Goal: Information Seeking & Learning: Learn about a topic

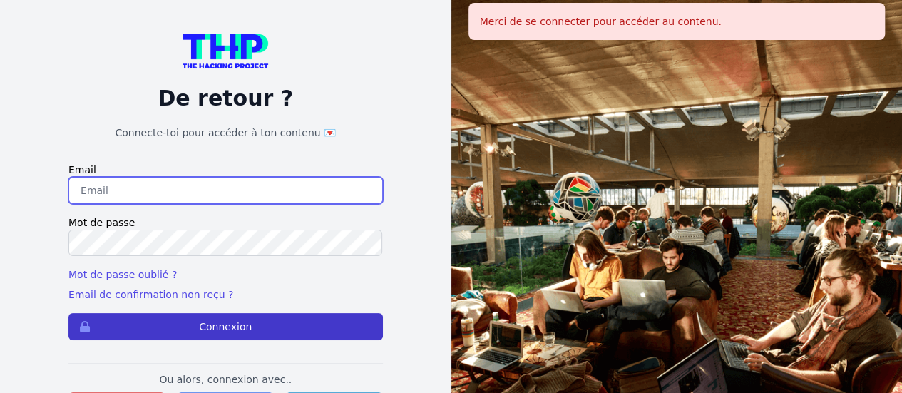
type input "Zainebt16@gmail.com"
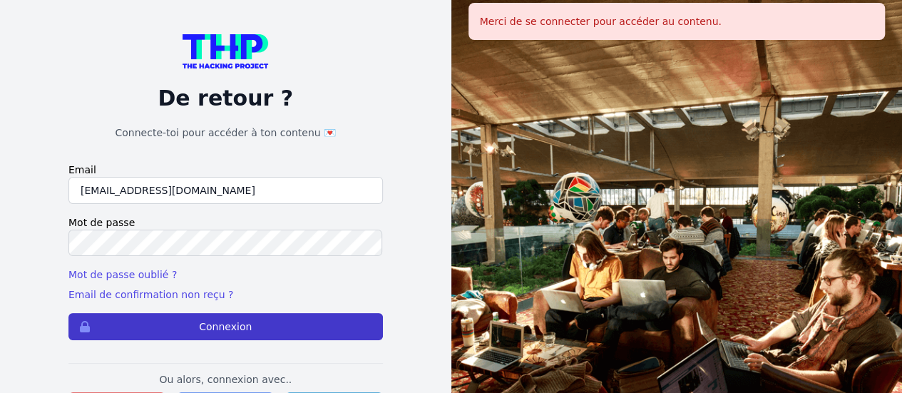
click at [242, 316] on button "Connexion" at bounding box center [225, 326] width 314 height 27
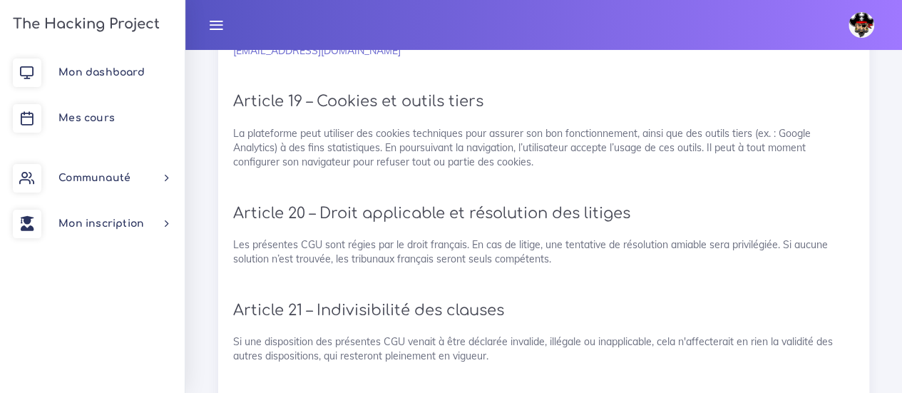
scroll to position [3358, 0]
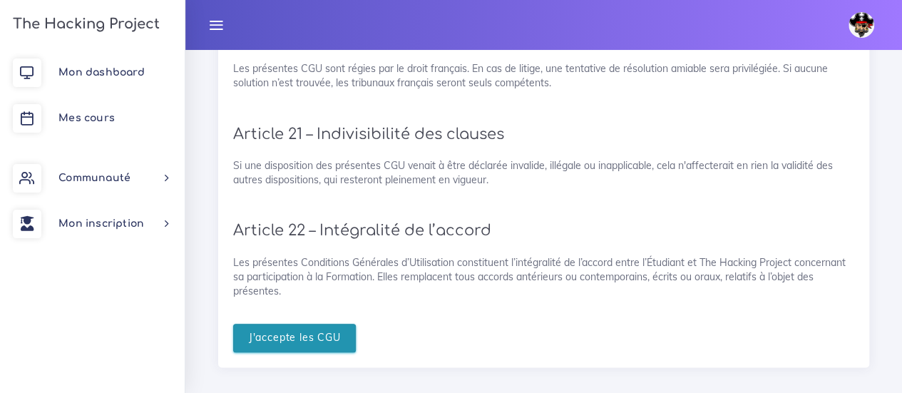
click at [281, 330] on input "J'accepte les CGU" at bounding box center [294, 338] width 123 height 29
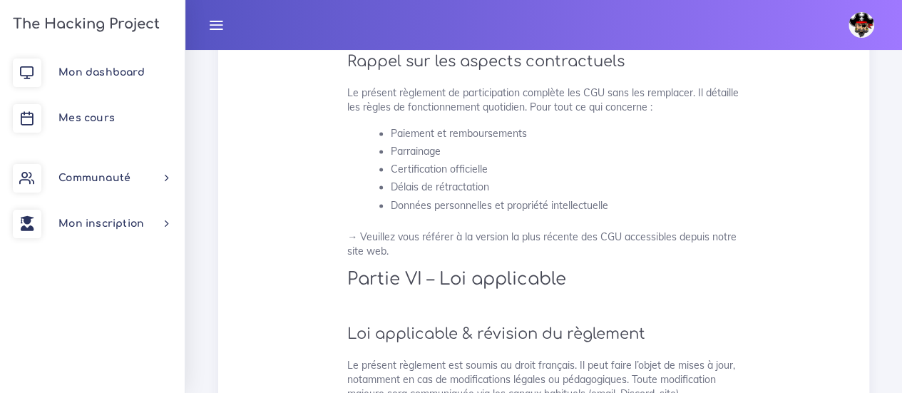
scroll to position [3900, 0]
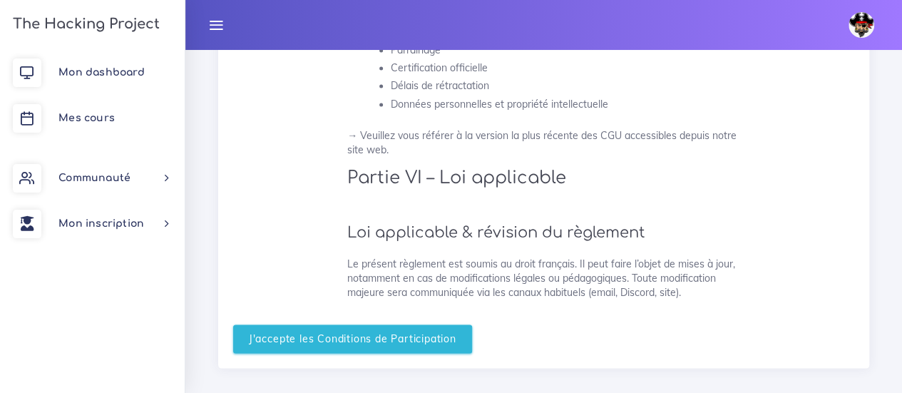
click at [281, 330] on input "J'accepte les Conditions de Participation" at bounding box center [352, 338] width 239 height 29
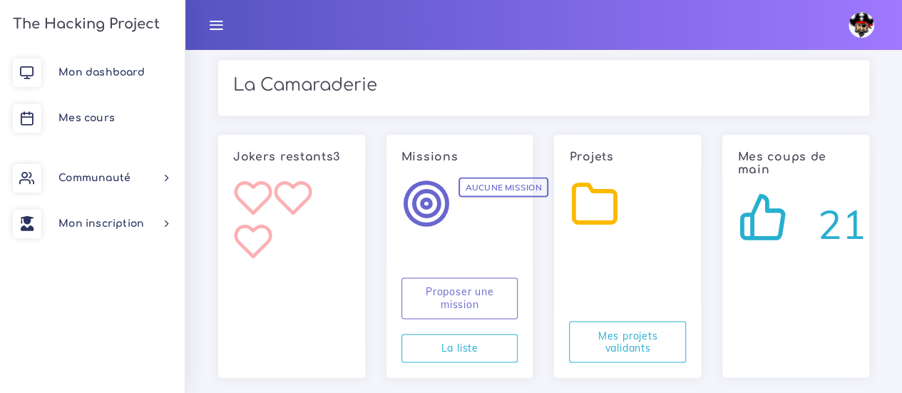
scroll to position [1237, 0]
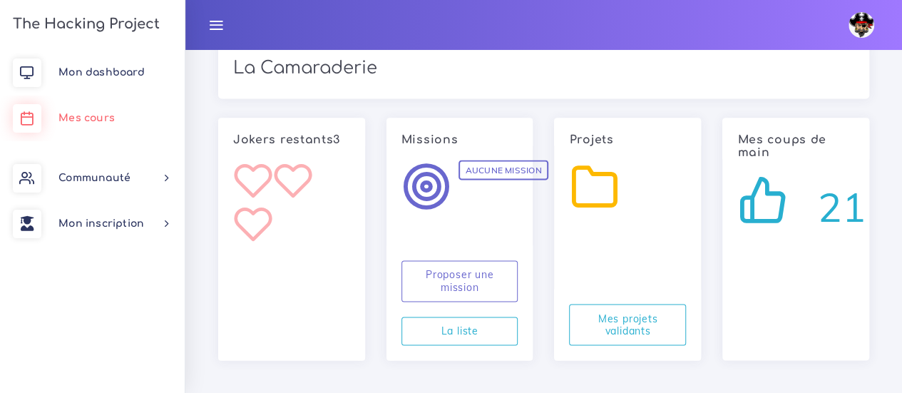
click at [103, 119] on span "Mes cours" at bounding box center [86, 118] width 56 height 11
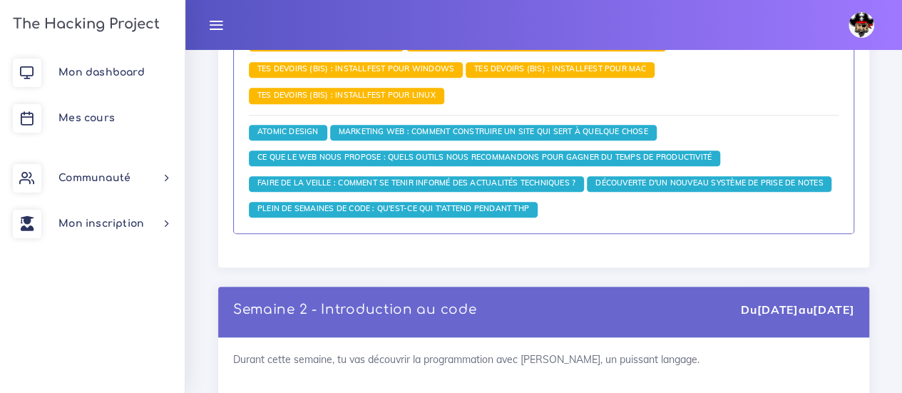
scroll to position [3340, 0]
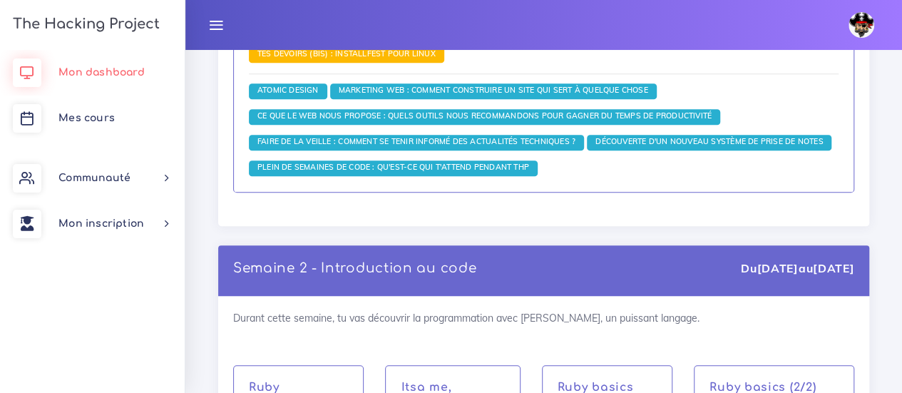
click at [140, 84] on link "Mon dashboard" at bounding box center [92, 73] width 185 height 46
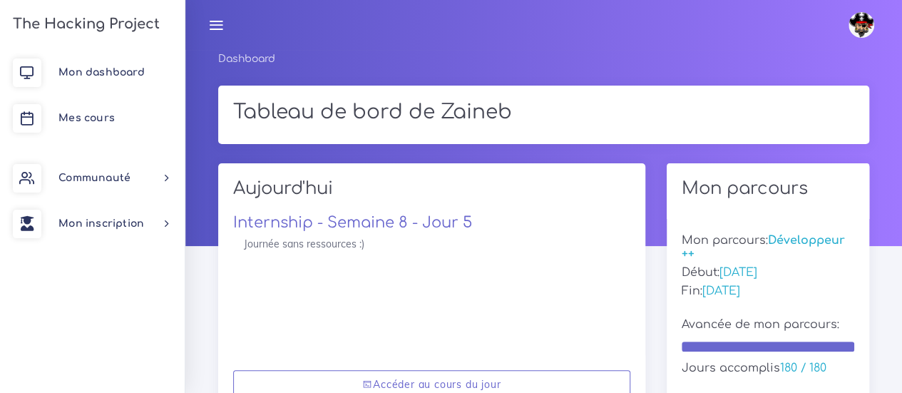
click at [231, 22] on link at bounding box center [216, 25] width 36 height 50
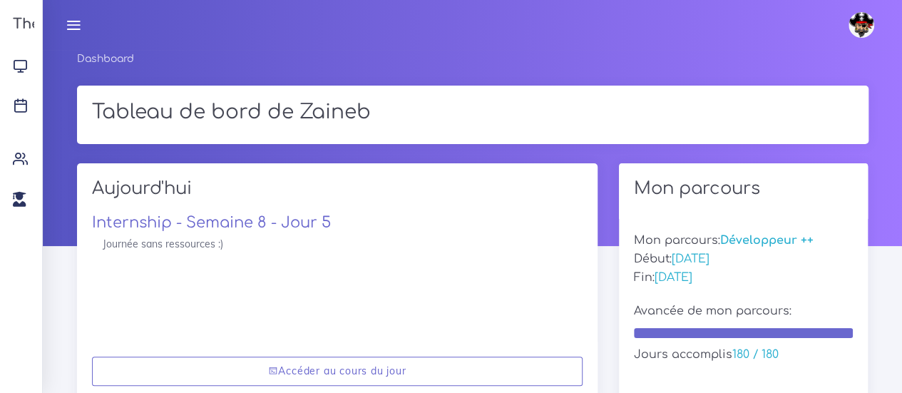
click at [87, 21] on link at bounding box center [74, 25] width 36 height 50
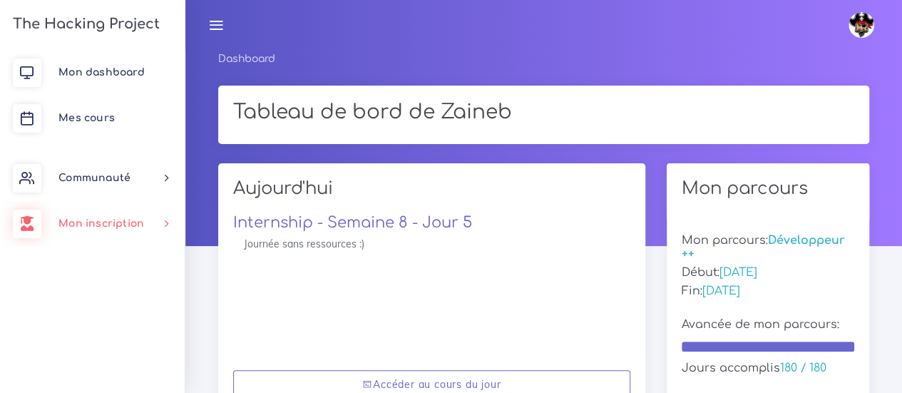
click at [81, 220] on span "Mon inscription" at bounding box center [101, 223] width 86 height 11
click at [86, 291] on link "Mes parcours" at bounding box center [89, 293] width 185 height 31
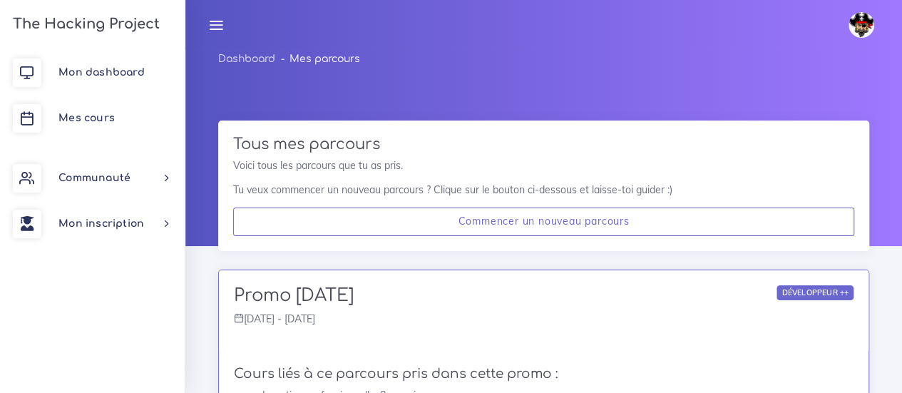
click at [871, 24] on img at bounding box center [861, 25] width 26 height 26
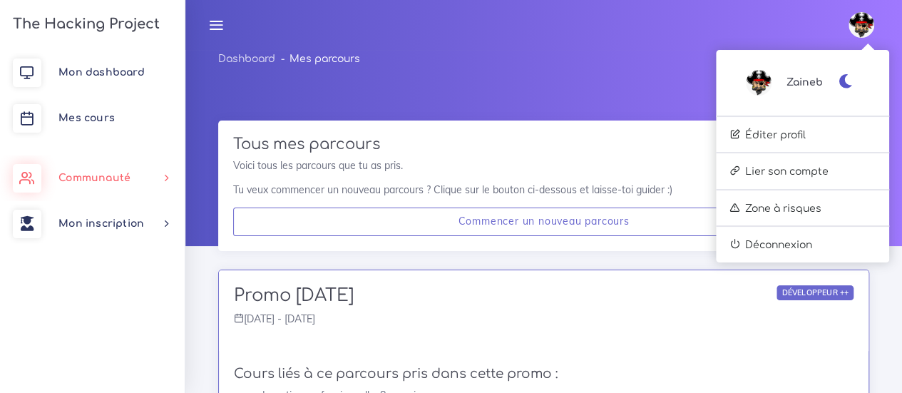
click at [57, 185] on link "Communauté" at bounding box center [92, 178] width 185 height 46
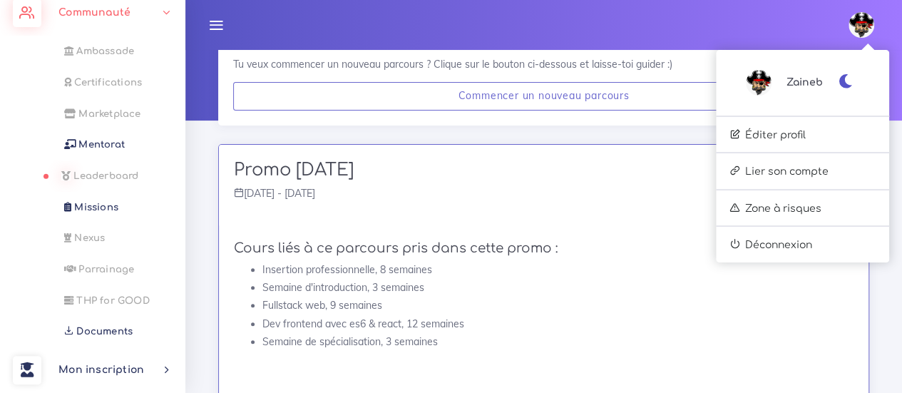
scroll to position [178, 0]
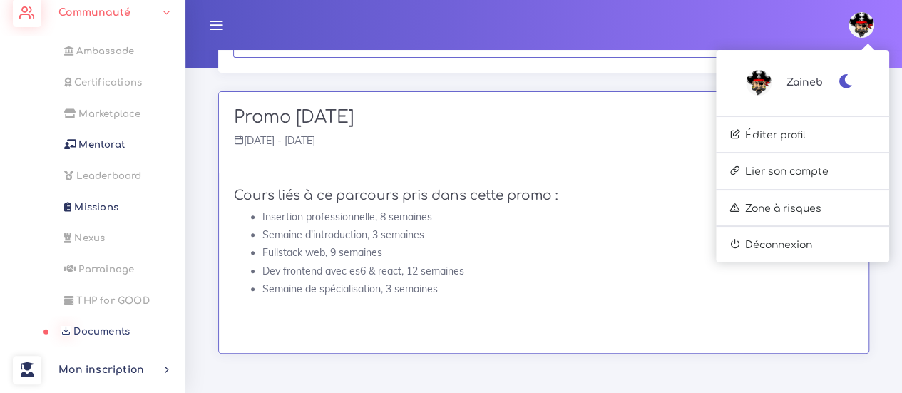
click at [78, 339] on link "Documents" at bounding box center [89, 331] width 185 height 31
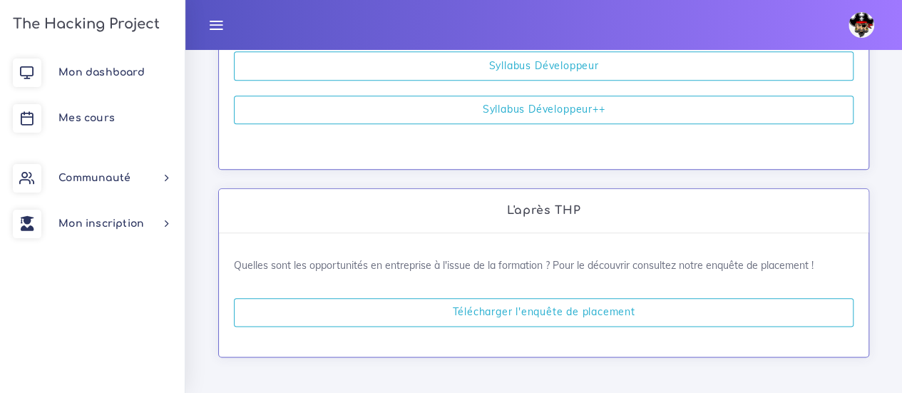
scroll to position [569, 0]
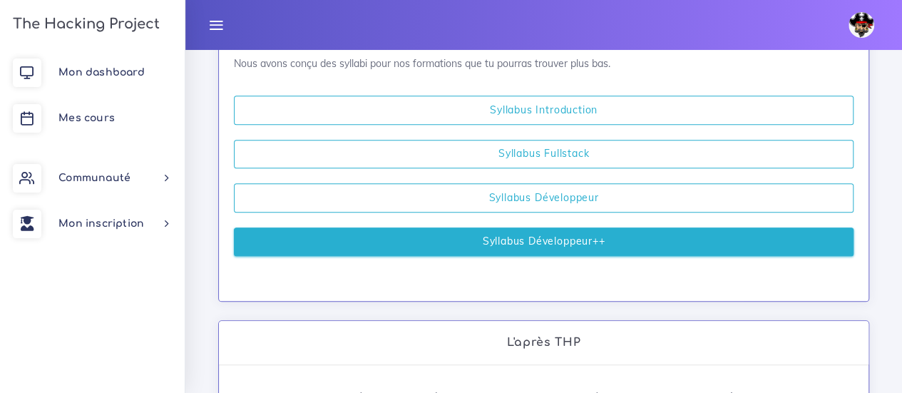
click at [523, 234] on link "Syllabus Développeur++" at bounding box center [543, 241] width 619 height 29
